Goal: Task Accomplishment & Management: Complete application form

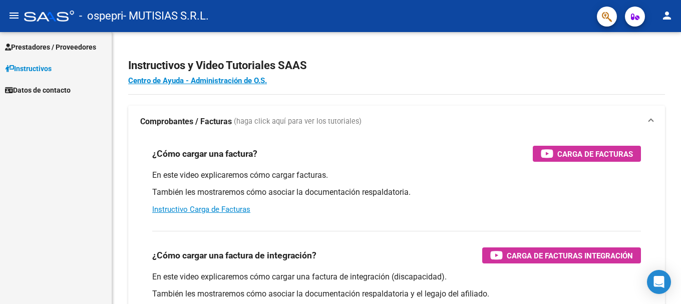
click at [50, 47] on span "Prestadores / Proveedores" at bounding box center [50, 47] width 91 height 11
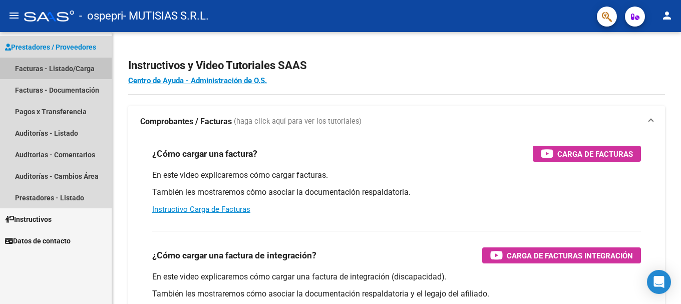
click at [53, 67] on link "Facturas - Listado/Carga" at bounding box center [56, 69] width 112 height 22
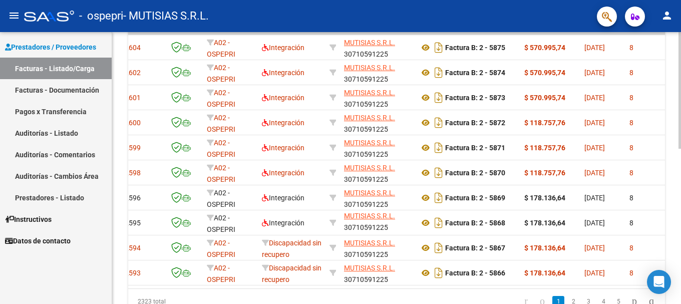
scroll to position [0, 88]
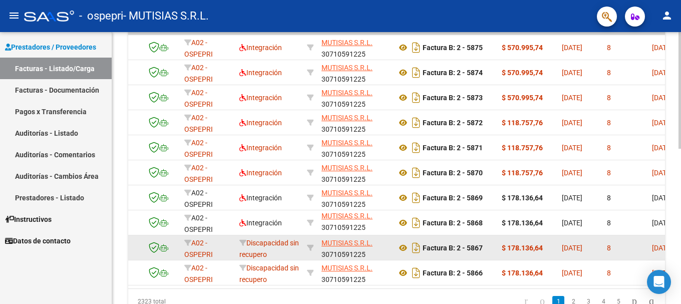
click at [258, 247] on div "Discapacidad sin recupero" at bounding box center [269, 247] width 60 height 21
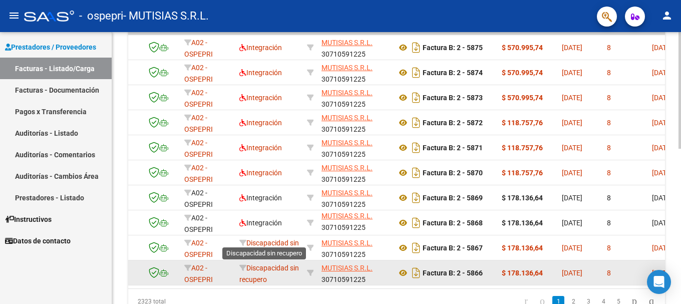
scroll to position [2, 0]
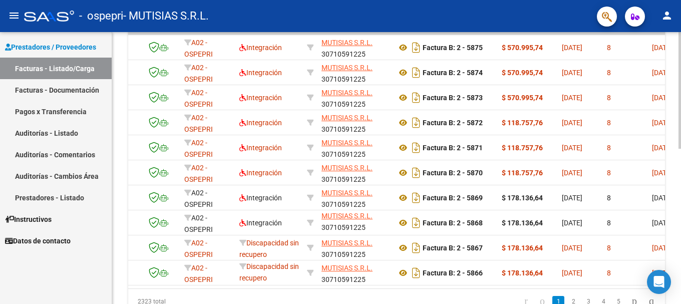
click at [275, 288] on datatable-body "182604 A02 - OSPEPRI Integración MUTISIAS S.R.L. 30710591225 Factura B: 2 - 587…" at bounding box center [396, 160] width 537 height 258
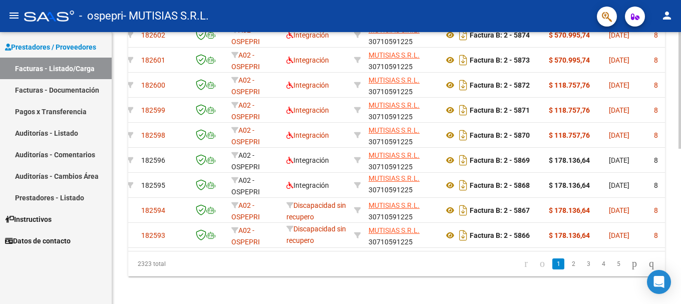
scroll to position [0, 0]
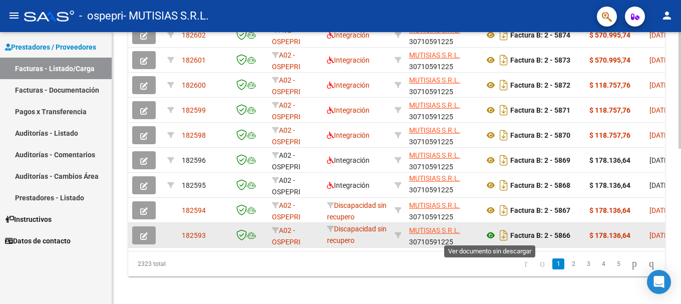
click at [492, 234] on icon at bounding box center [490, 235] width 13 height 12
click at [146, 233] on icon "button" at bounding box center [144, 236] width 8 height 8
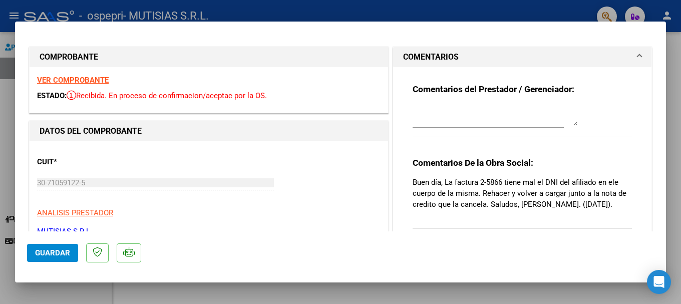
click at [9, 85] on div at bounding box center [340, 152] width 681 height 304
type input "$ 0,00"
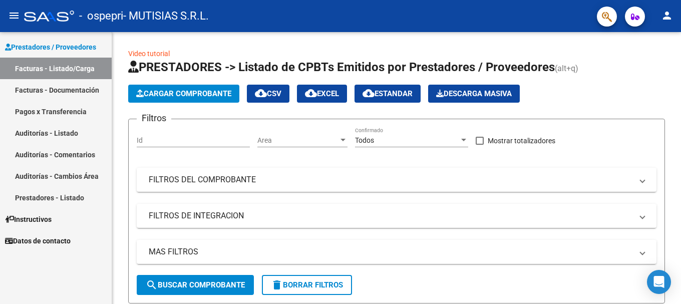
click at [670, 17] on mat-icon "person" at bounding box center [667, 16] width 12 height 12
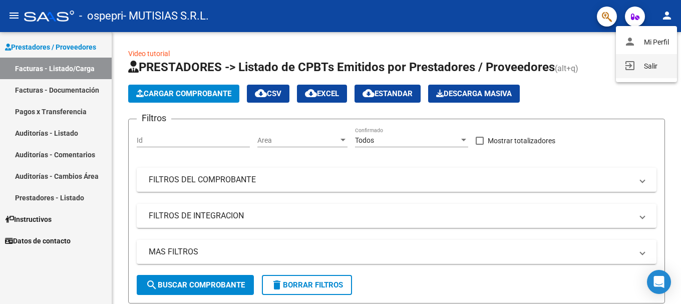
click at [639, 64] on button "exit_to_app Salir" at bounding box center [646, 66] width 61 height 24
